Goal: Task Accomplishment & Management: Manage account settings

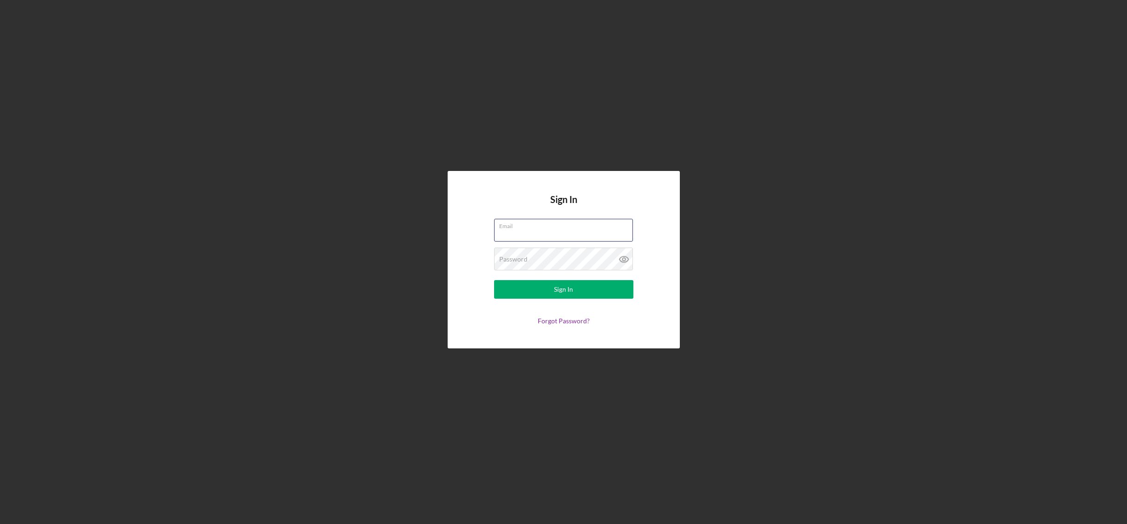
paste input "[EMAIL_ADDRESS][DOMAIN_NAME]"
type input "[EMAIL_ADDRESS][DOMAIN_NAME]"
click at [574, 256] on div "Password Required" at bounding box center [563, 259] width 139 height 23
click at [625, 259] on icon at bounding box center [623, 259] width 3 height 3
click at [580, 291] on button "Sign In" at bounding box center [563, 289] width 139 height 19
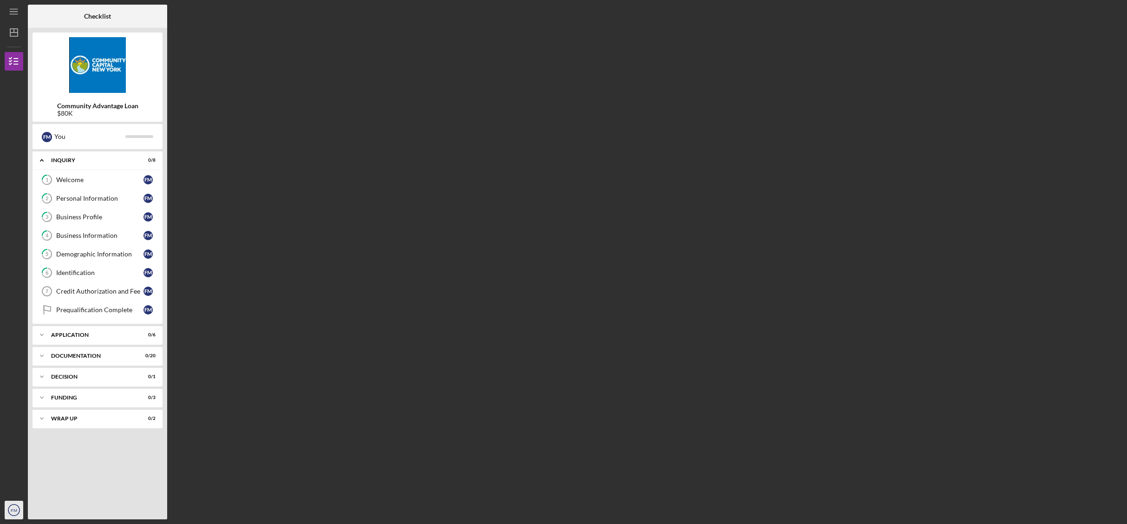
click at [12, 513] on icon "FM" at bounding box center [14, 509] width 19 height 23
click at [19, 489] on link "Logout" at bounding box center [56, 487] width 102 height 19
